Goal: Task Accomplishment & Management: Use online tool/utility

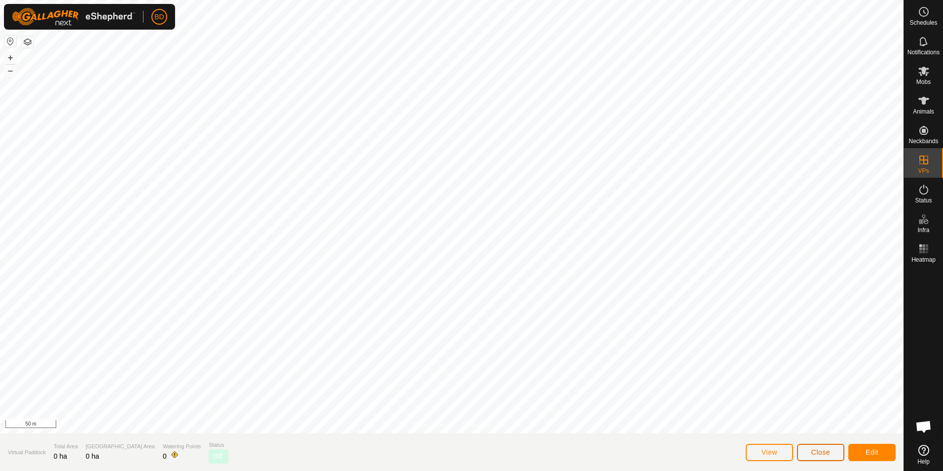
click at [821, 450] on span "Close" at bounding box center [820, 452] width 19 height 8
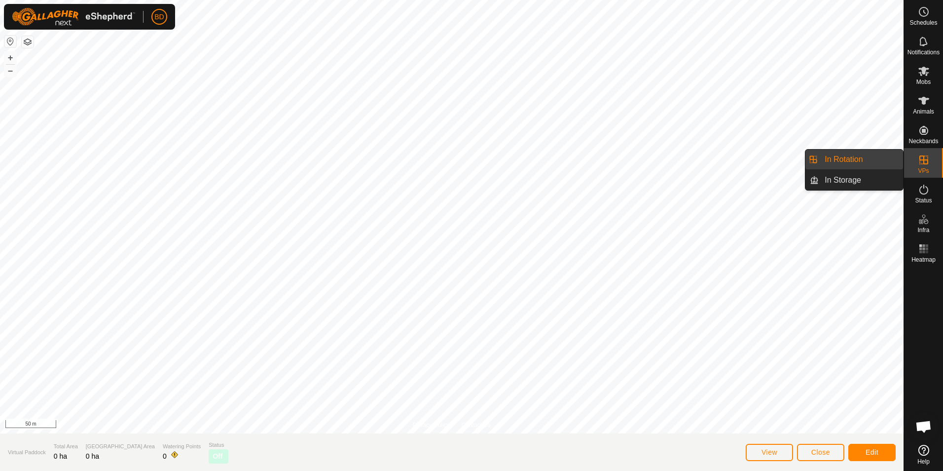
click at [874, 161] on link "In Rotation" at bounding box center [861, 159] width 84 height 20
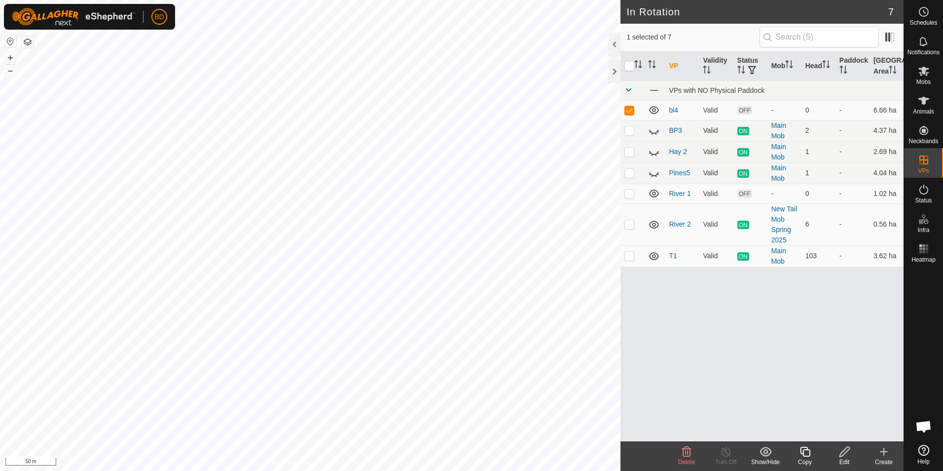
click at [684, 454] on icon at bounding box center [687, 451] width 12 height 12
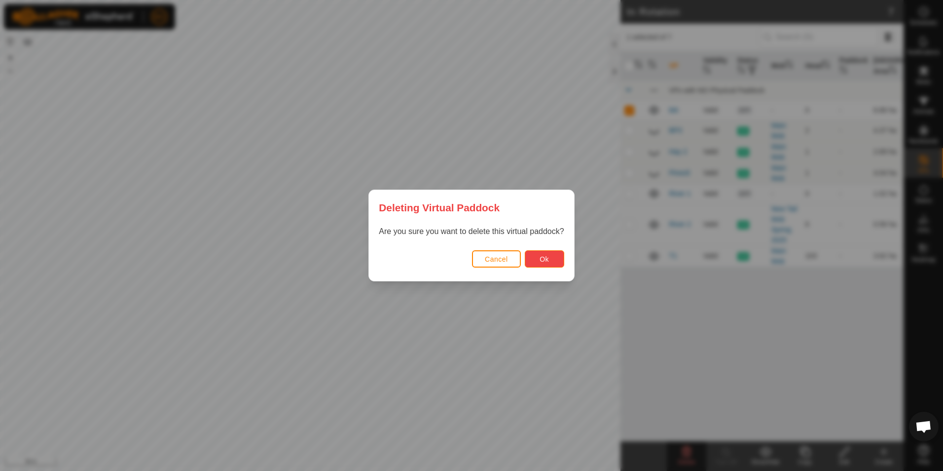
click at [549, 258] on button "Ok" at bounding box center [544, 258] width 39 height 17
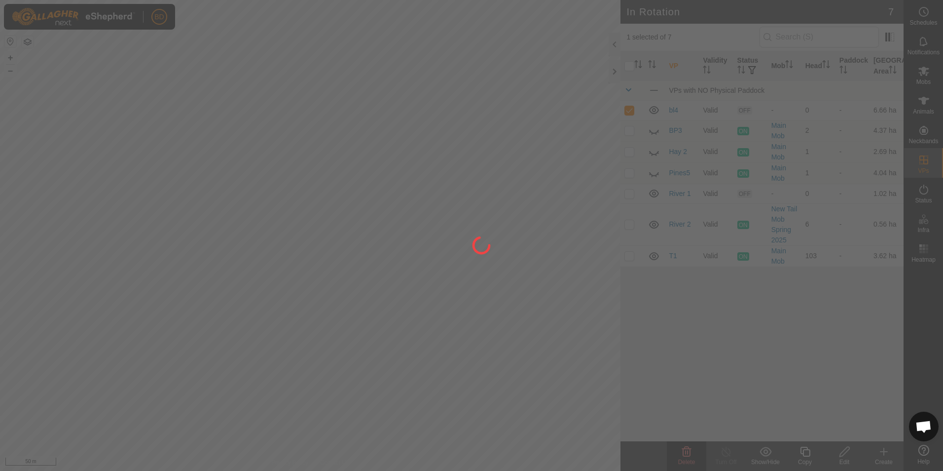
checkbox input "false"
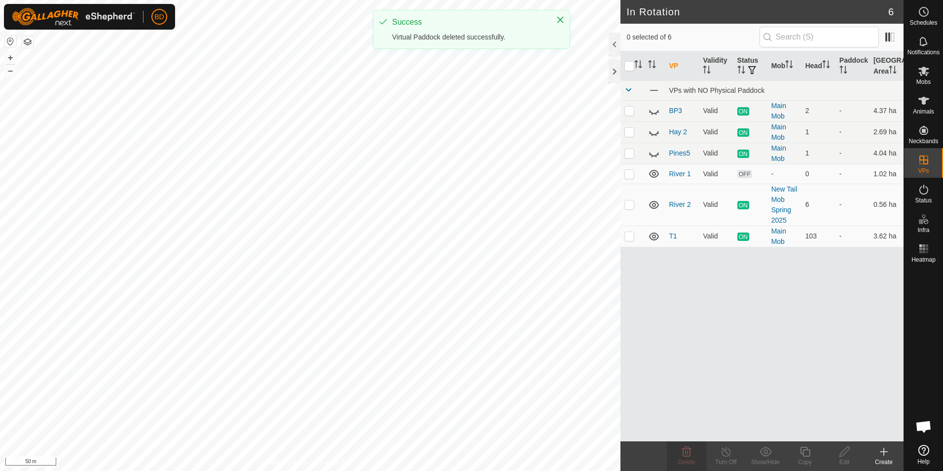
checkbox input "true"
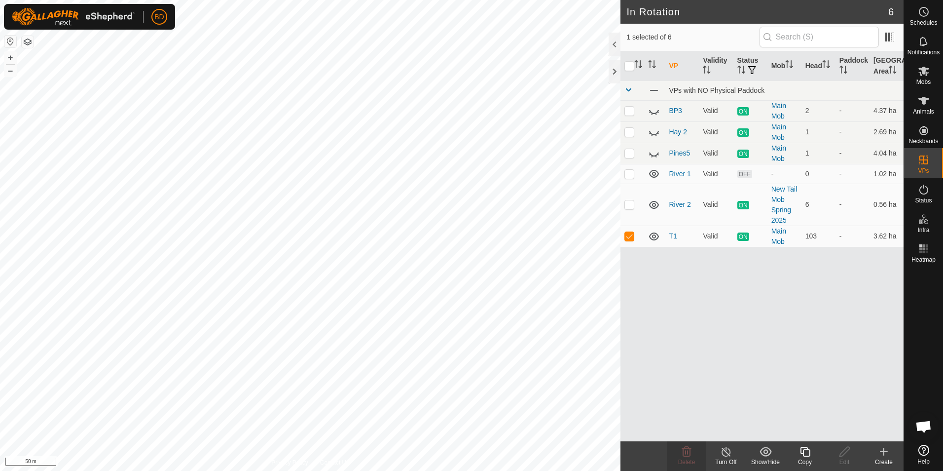
click at [806, 454] on icon at bounding box center [805, 451] width 12 height 12
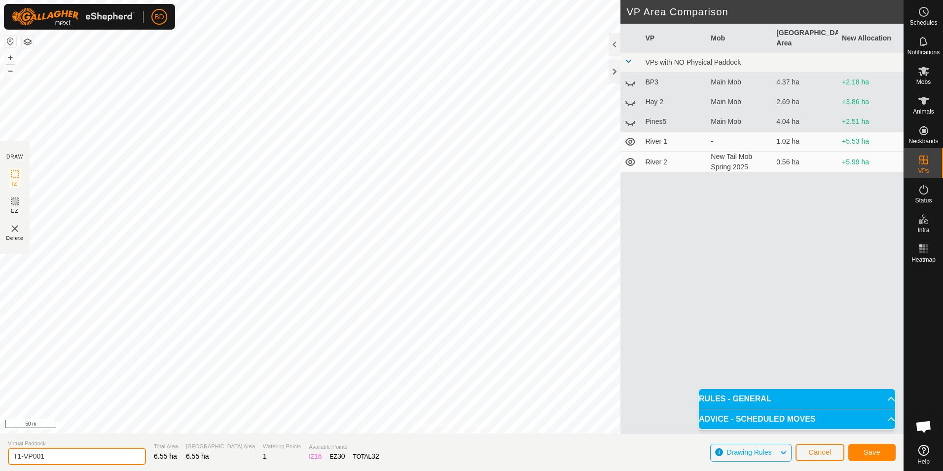
drag, startPoint x: 52, startPoint y: 456, endPoint x: 0, endPoint y: 450, distance: 52.7
click at [0, 450] on html "BD Schedules Notifications Mobs Animals Neckbands VPs Status Infra Heatmap Help…" at bounding box center [471, 235] width 943 height 471
type input "JH1"
click at [880, 453] on span "Save" at bounding box center [872, 452] width 17 height 8
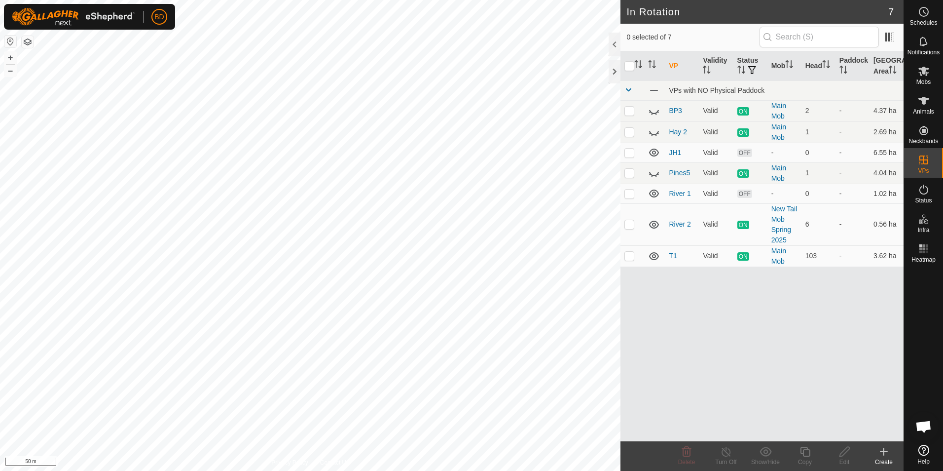
checkbox input "true"
click at [729, 454] on icon at bounding box center [726, 451] width 12 height 12
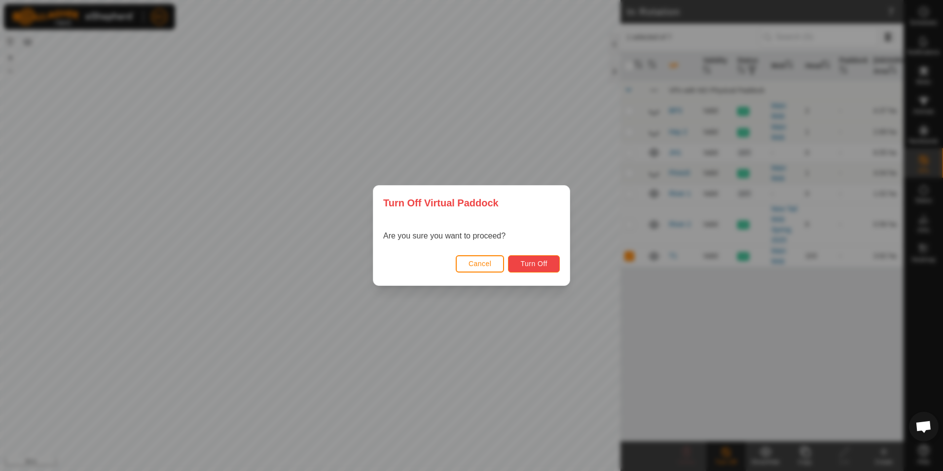
click at [530, 263] on span "Turn Off" at bounding box center [533, 263] width 27 height 8
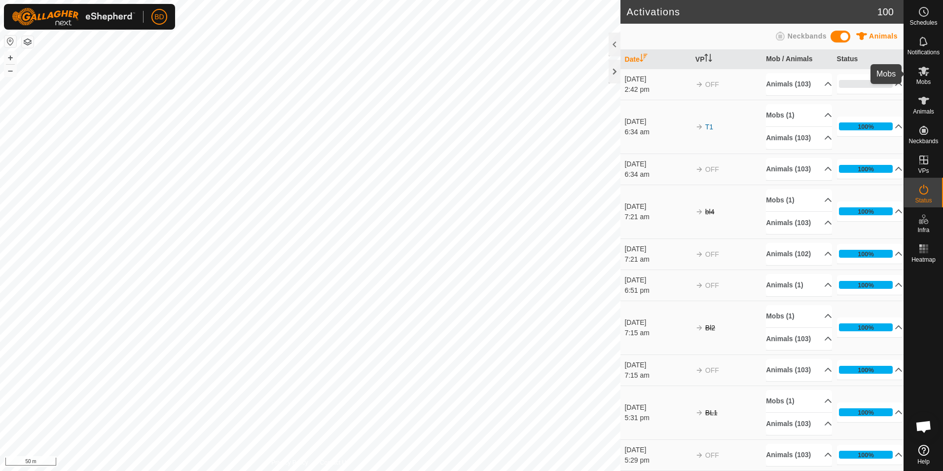
click at [924, 80] on span "Mobs" at bounding box center [924, 82] width 14 height 6
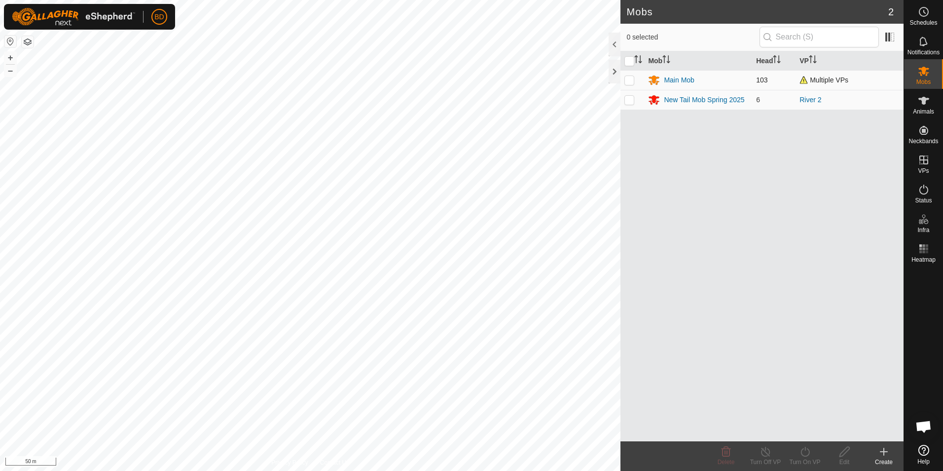
click at [631, 81] on p-checkbox at bounding box center [629, 80] width 10 height 8
checkbox input "true"
click at [808, 457] on div "Turn On VP" at bounding box center [804, 461] width 39 height 9
click at [811, 430] on link "Now" at bounding box center [835, 430] width 98 height 20
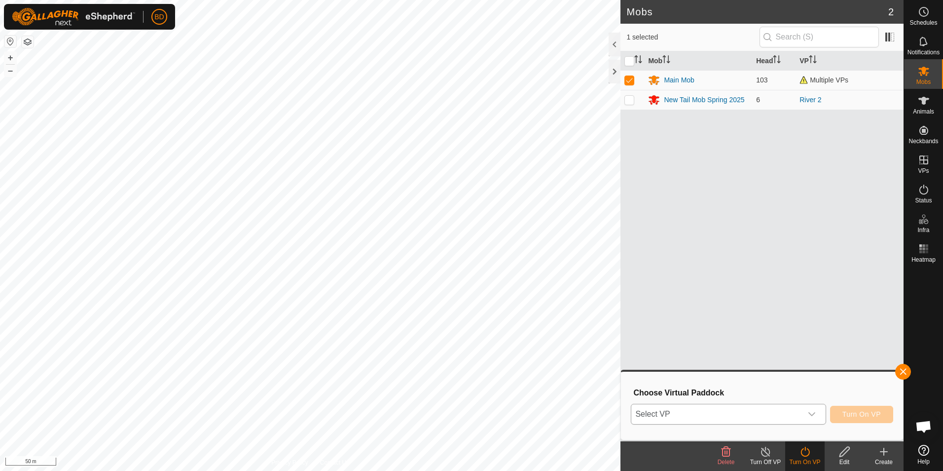
click at [818, 415] on div "dropdown trigger" at bounding box center [812, 414] width 20 height 20
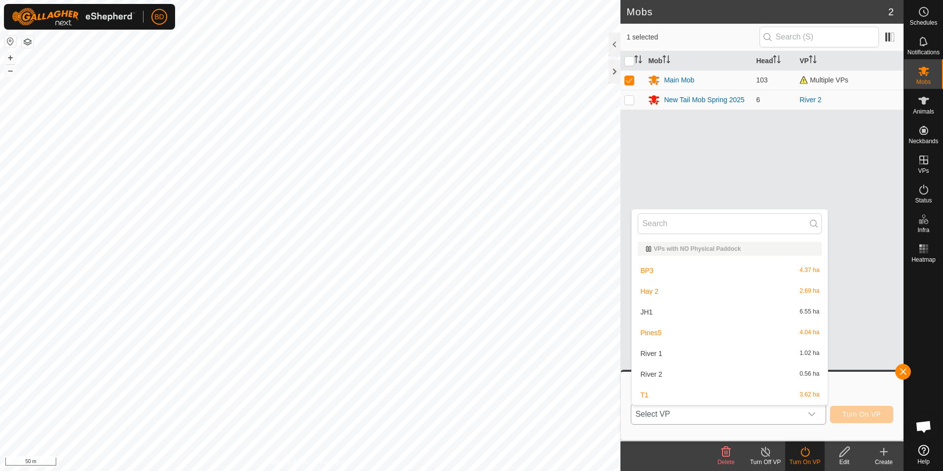
click at [665, 311] on li "JH1 6.55 ha" at bounding box center [730, 312] width 196 height 20
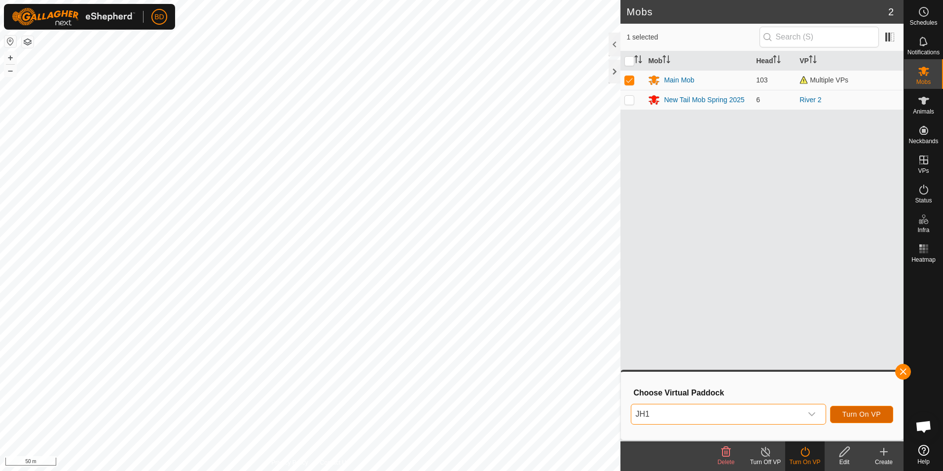
click at [851, 413] on span "Turn On VP" at bounding box center [862, 414] width 38 height 8
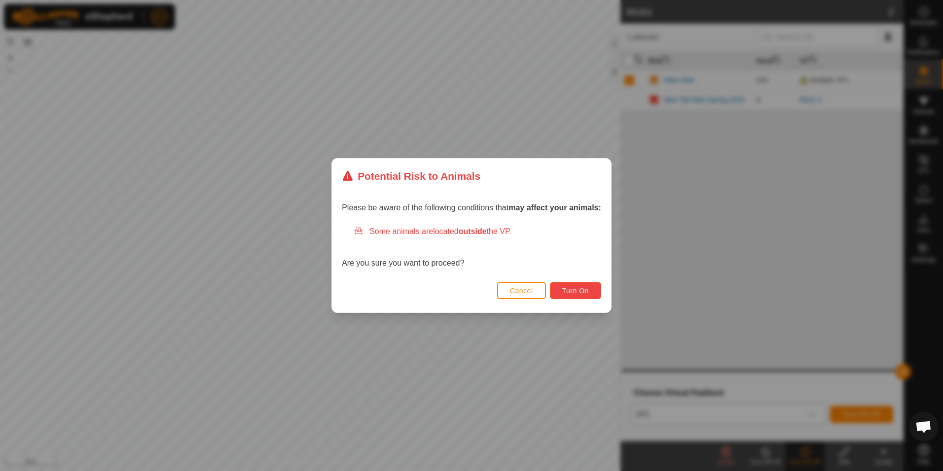
click at [587, 291] on span "Turn On" at bounding box center [575, 291] width 27 height 8
